Goal: Entertainment & Leisure: Consume media (video, audio)

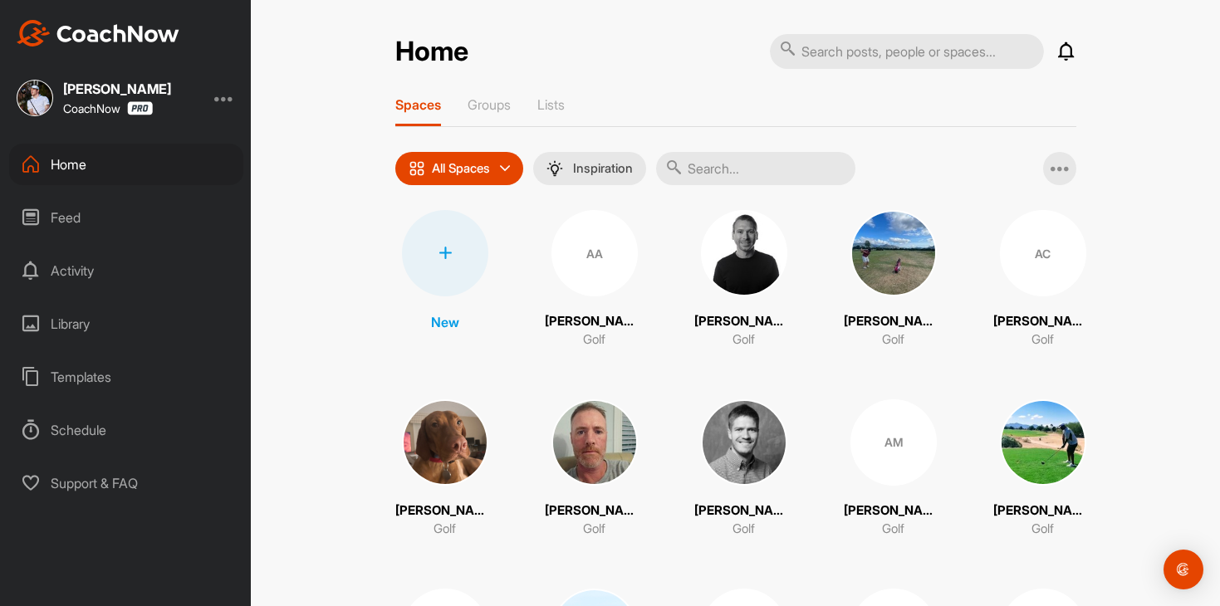
click at [1066, 47] on icon at bounding box center [1066, 52] width 20 height 20
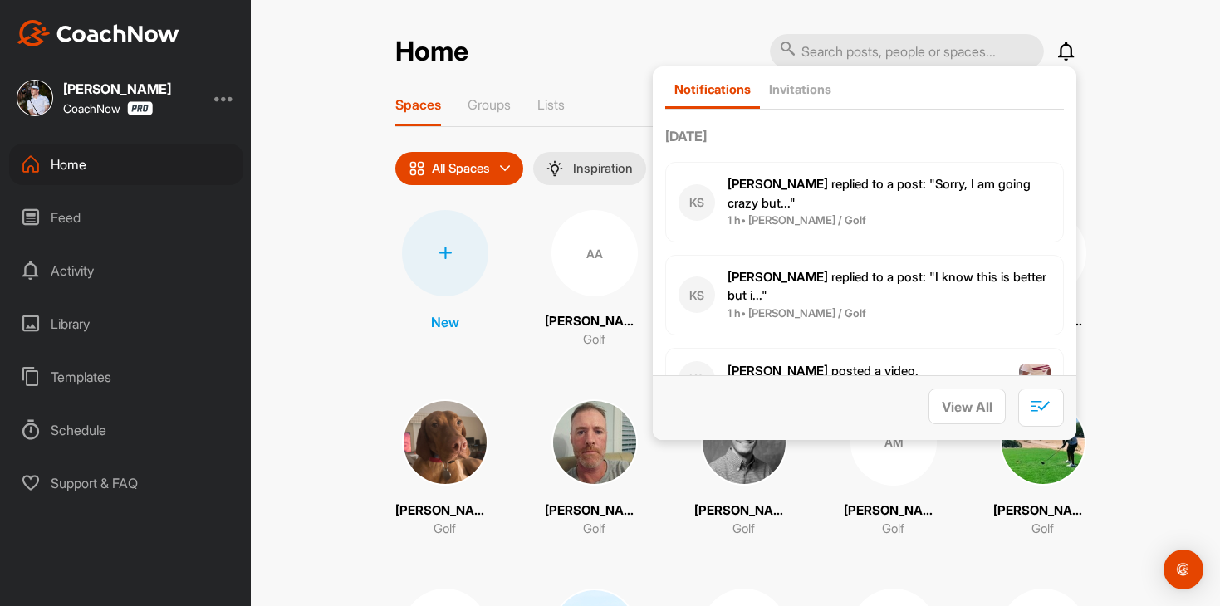
click at [1066, 47] on icon at bounding box center [1066, 52] width 20 height 20
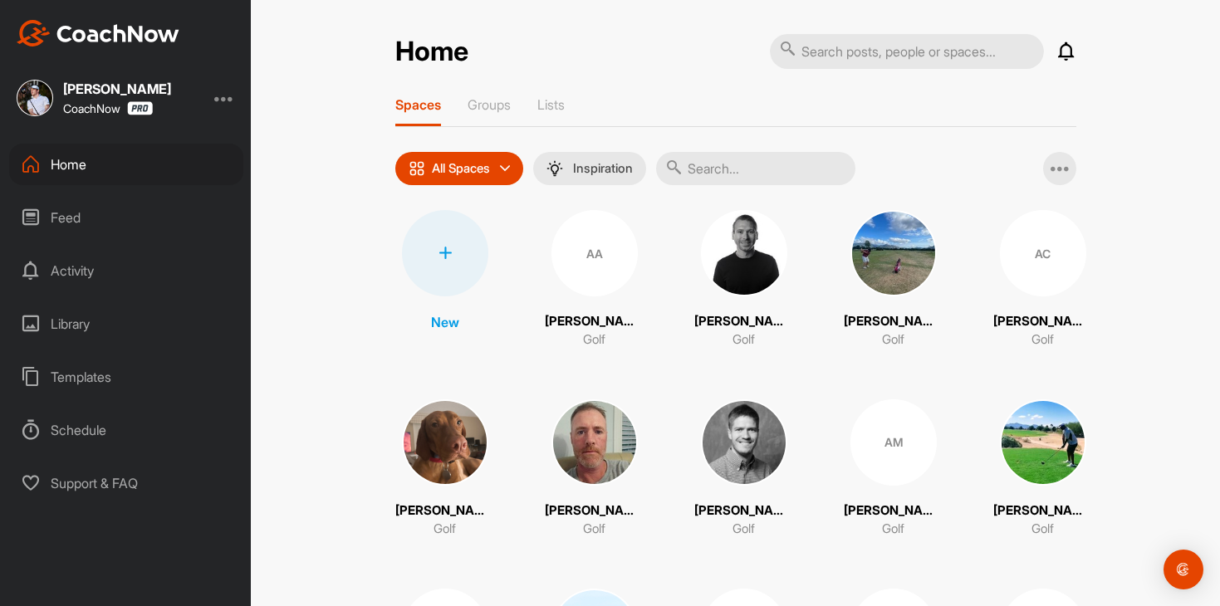
click at [120, 203] on div "Feed" at bounding box center [126, 218] width 234 height 42
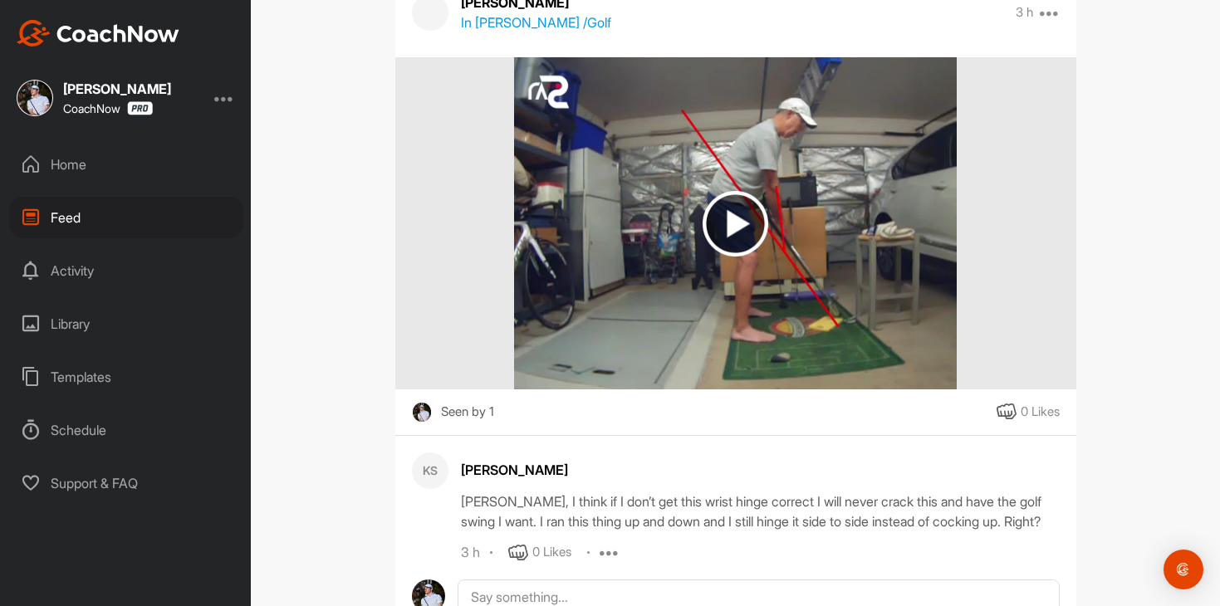
scroll to position [1710, 0]
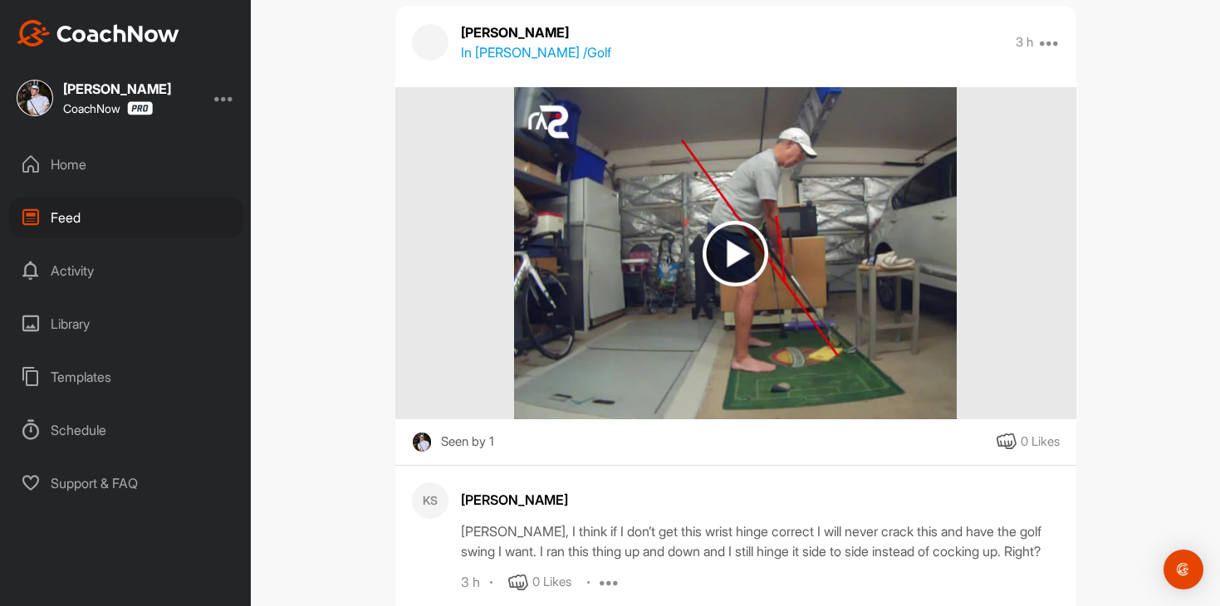
click at [710, 229] on img at bounding box center [735, 253] width 443 height 332
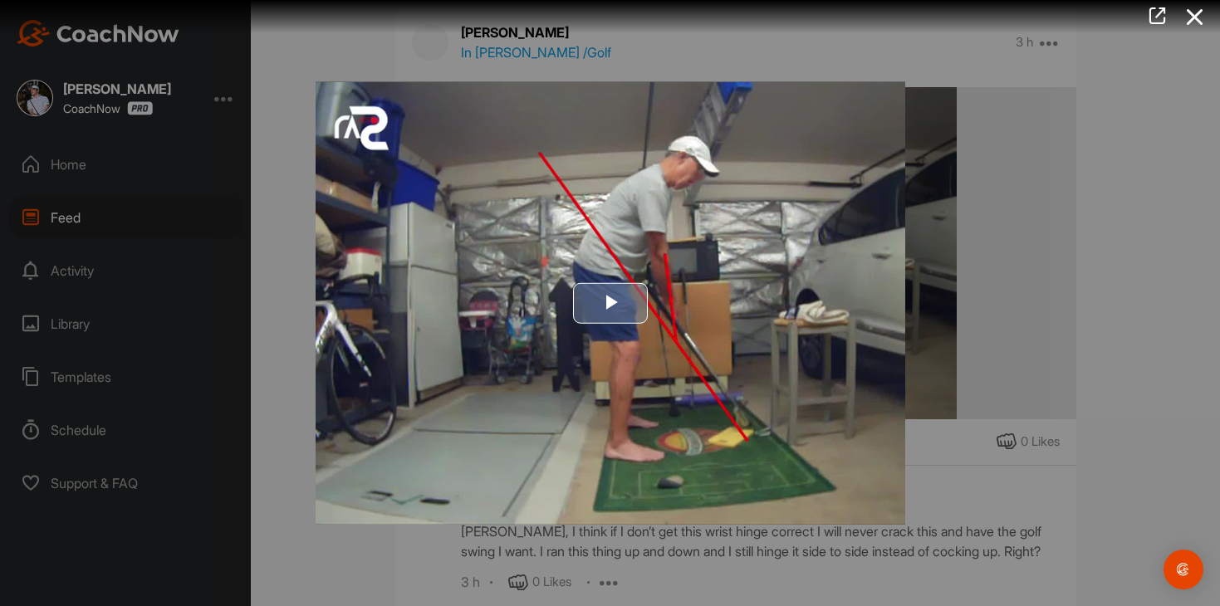
click at [610, 303] on span "Video Player" at bounding box center [610, 303] width 0 height 0
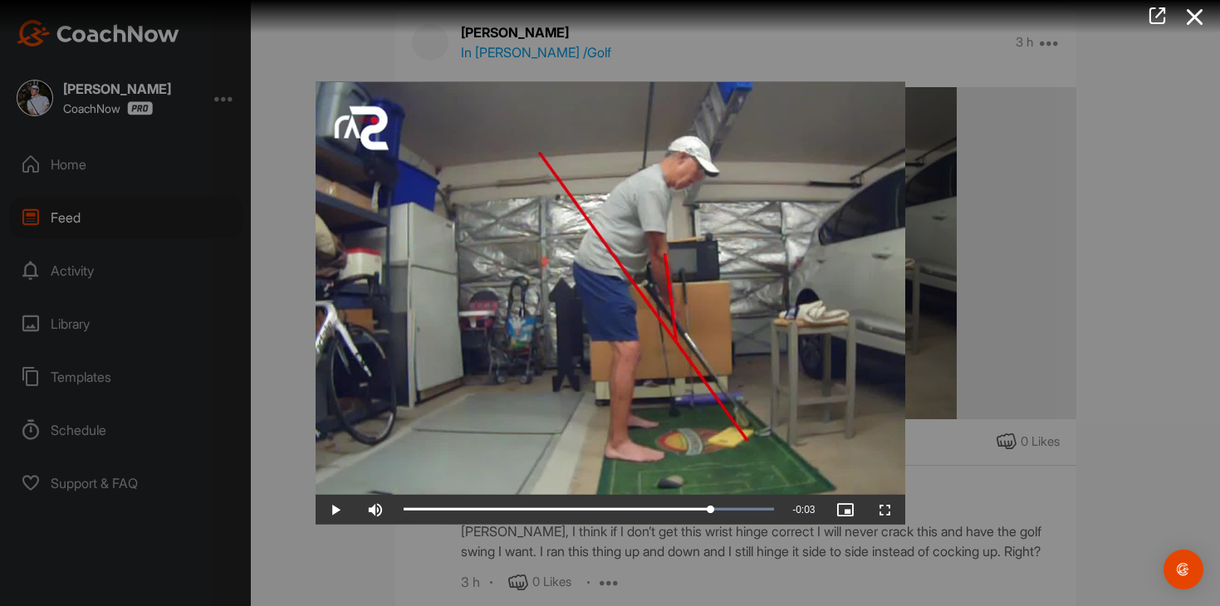
drag, startPoint x: 447, startPoint y: 515, endPoint x: 710, endPoint y: 492, distance: 264.2
click at [710, 492] on div "Video Player is loading. Play Video Play Skip Backward Skip Forward Mute Curren…" at bounding box center [611, 303] width 590 height 443
click at [1056, 279] on div at bounding box center [610, 303] width 1220 height 606
